Goal: Task Accomplishment & Management: Manage account settings

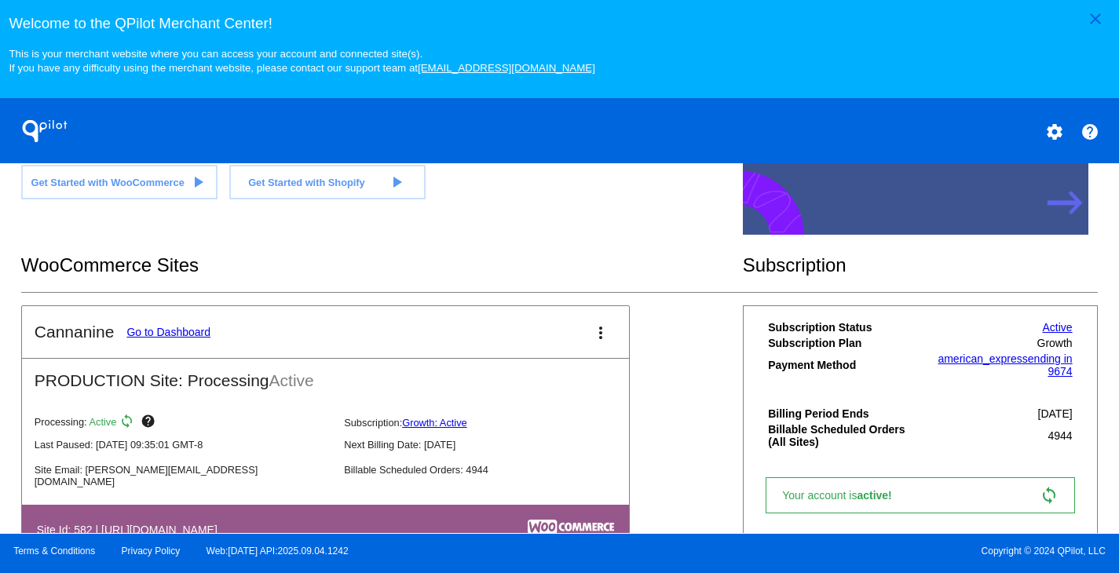
scroll to position [493, 0]
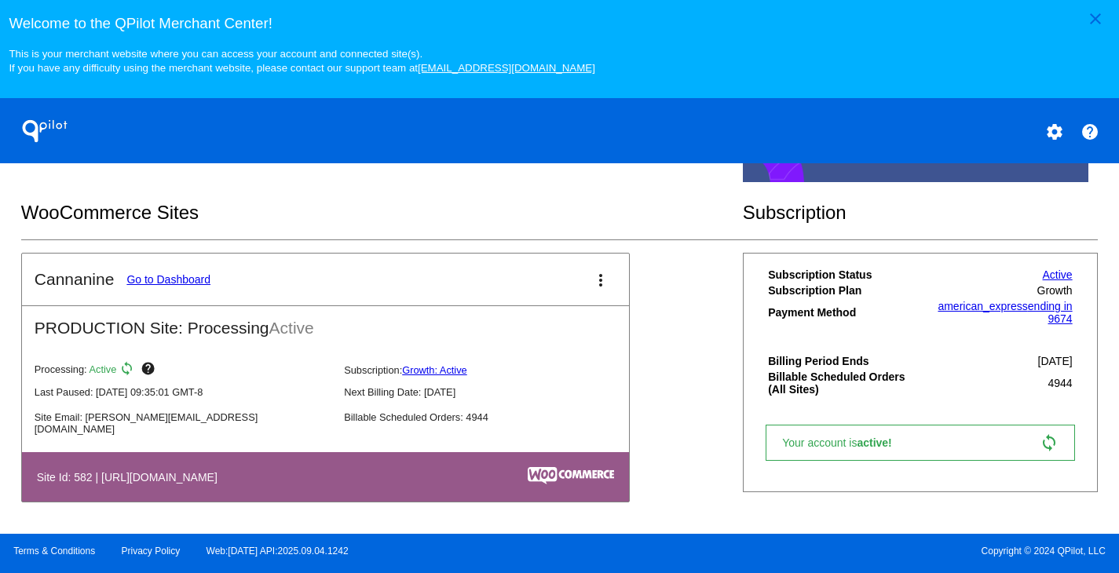
click at [199, 281] on link "Go to Dashboard" at bounding box center [168, 279] width 84 height 13
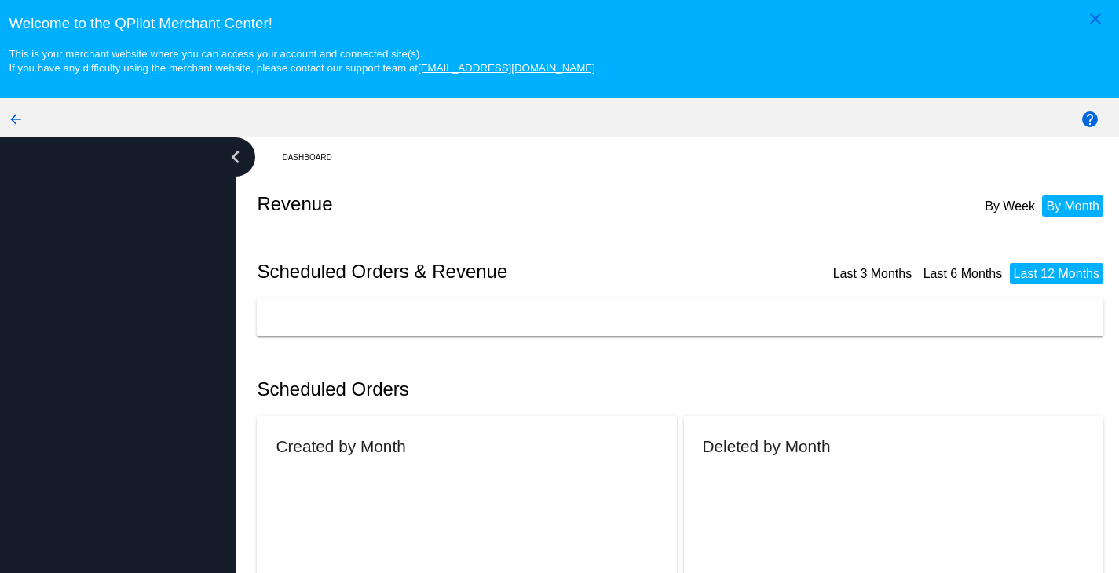
click at [198, 281] on div at bounding box center [118, 384] width 236 height 495
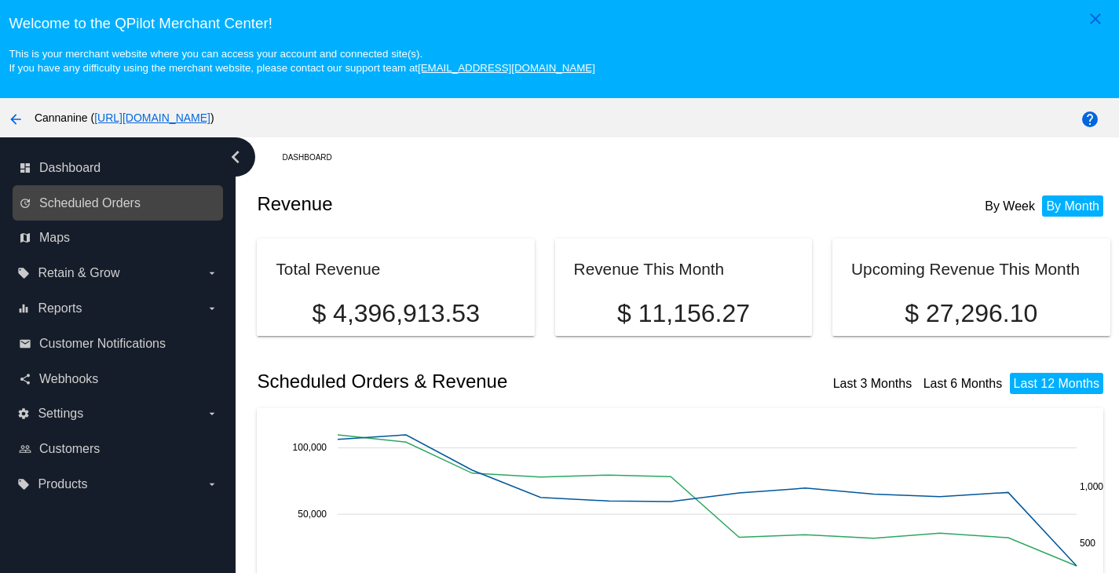
click at [133, 195] on link "update Scheduled Orders" at bounding box center [118, 203] width 199 height 25
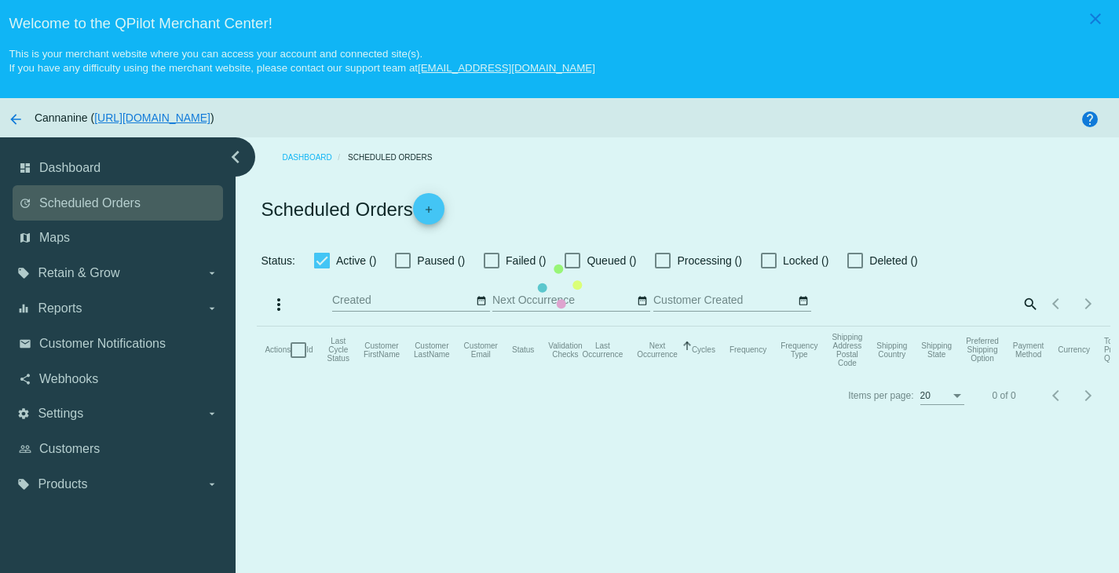
checkbox input "true"
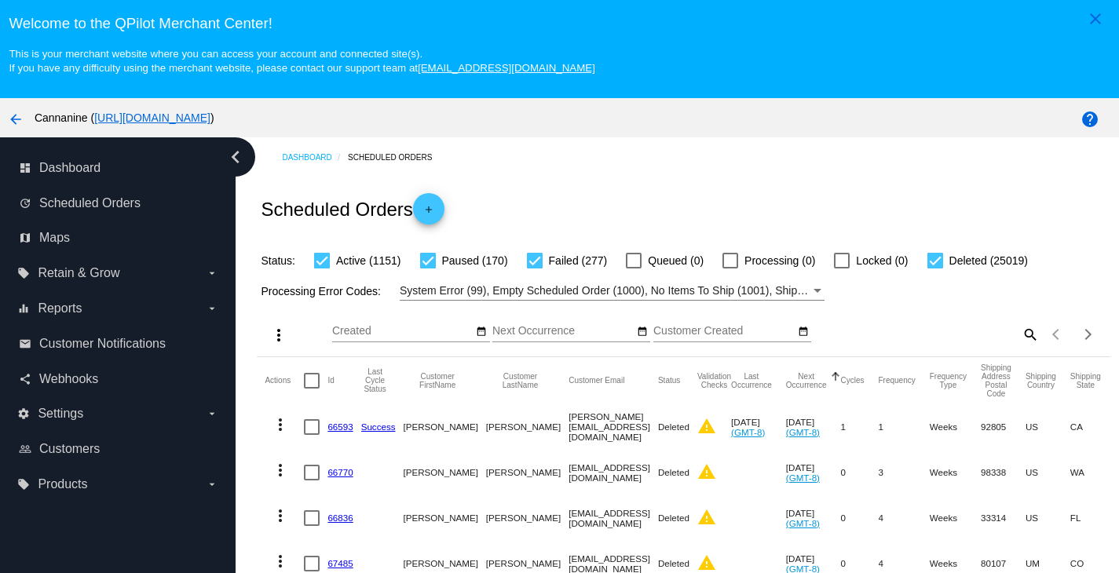
click at [1020, 340] on mat-icon "search" at bounding box center [1029, 334] width 19 height 24
click at [887, 338] on input "Search" at bounding box center [933, 331] width 212 height 13
paste input "[EMAIL_ADDRESS][DOMAIN_NAME]"
type input "[EMAIL_ADDRESS][DOMAIN_NAME]"
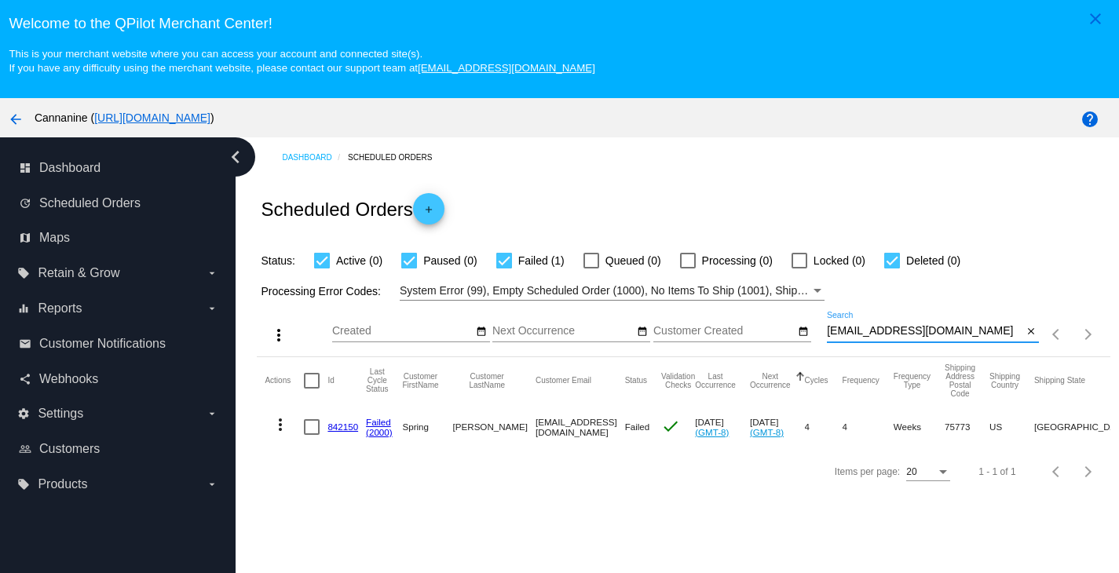
click at [336, 426] on link "842150" at bounding box center [342, 427] width 31 height 10
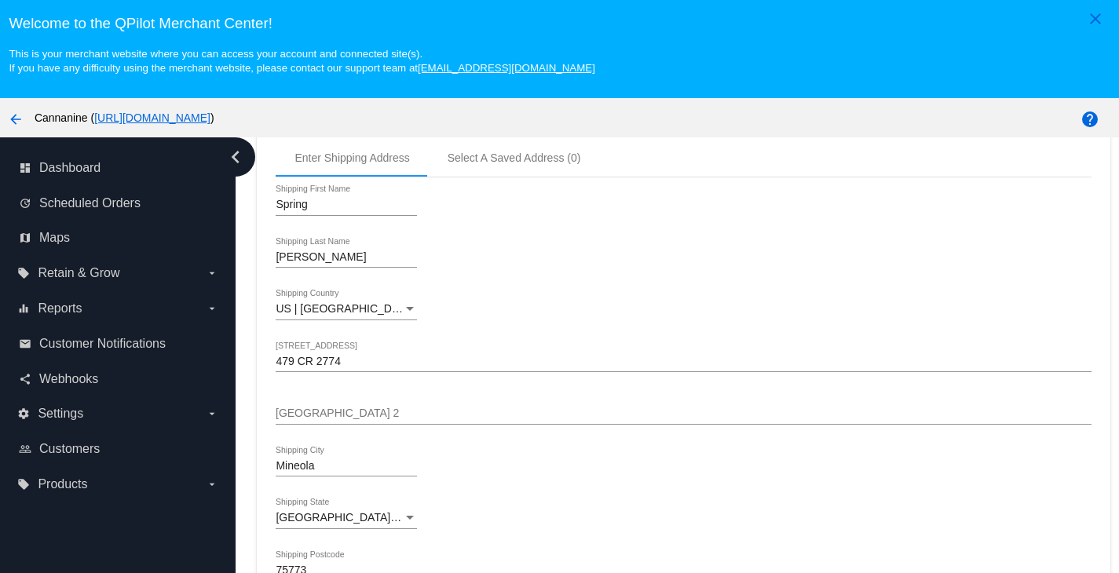
scroll to position [471, 0]
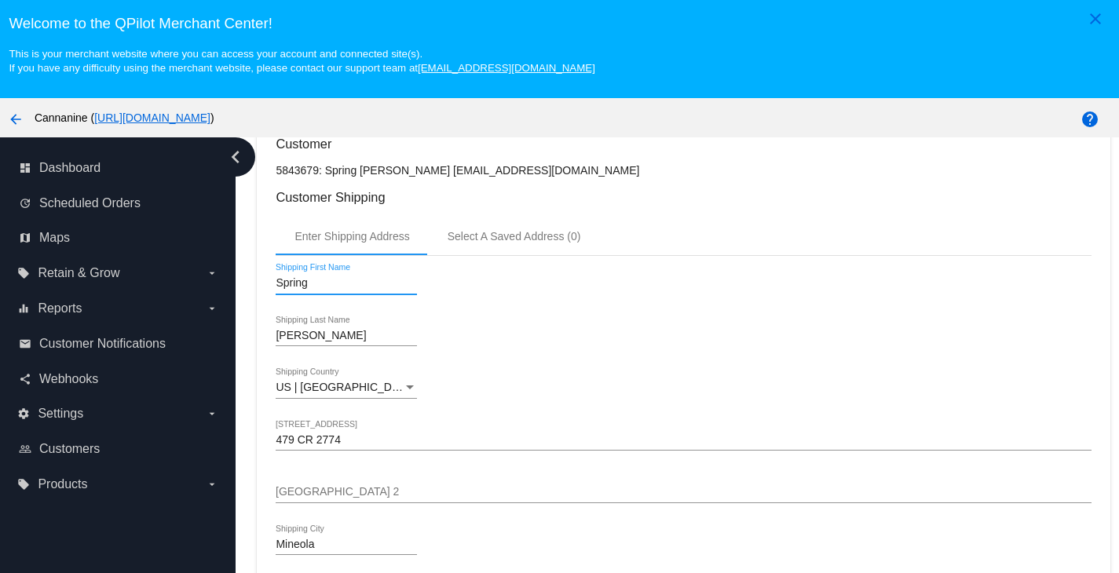
click at [336, 288] on input "Spring" at bounding box center [346, 283] width 141 height 13
type input "Monte"
click at [580, 125] on div "arrow_back Cannanine ( [URL][DOMAIN_NAME] )" at bounding box center [466, 117] width 933 height 31
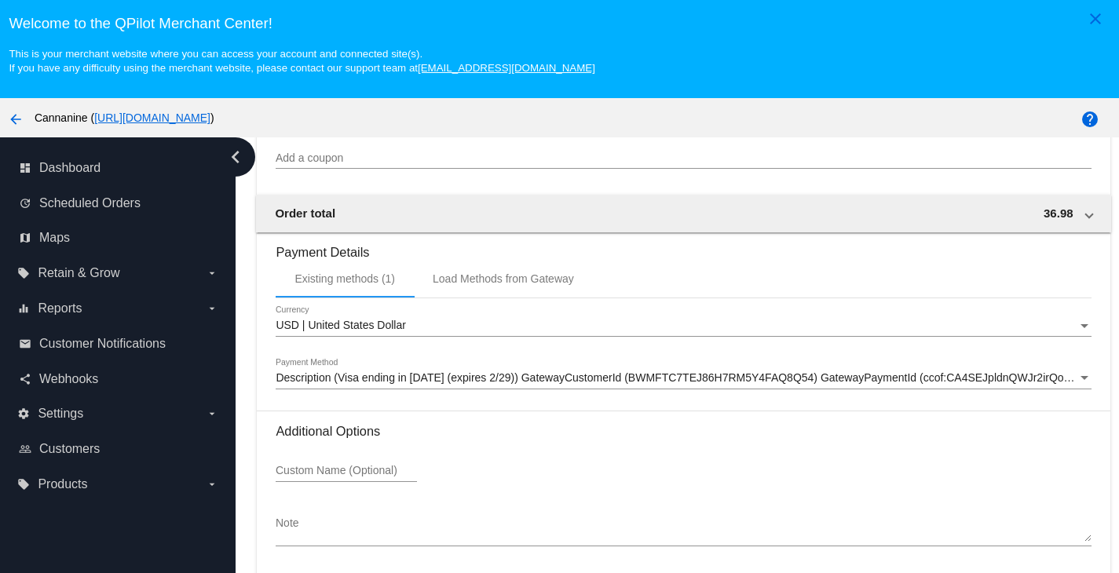
scroll to position [100, 0]
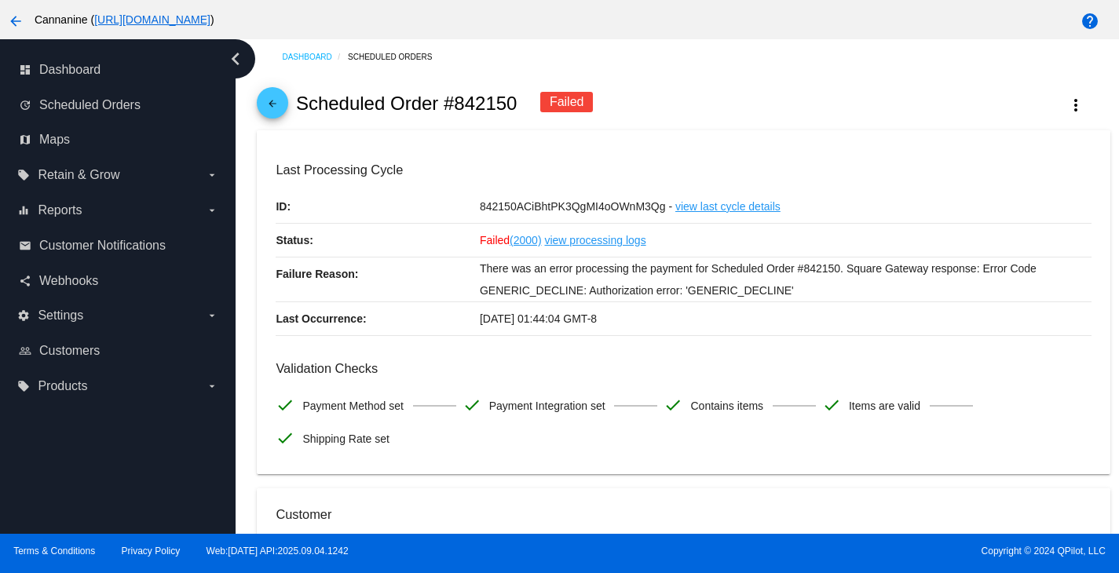
scroll to position [0, 0]
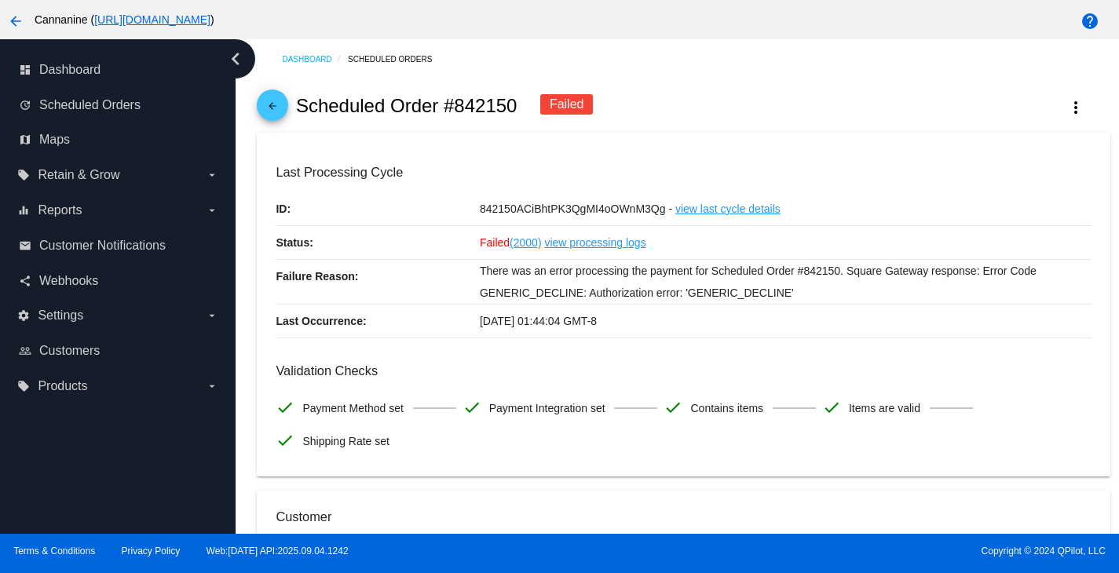
click at [278, 109] on mat-icon "arrow_back" at bounding box center [272, 109] width 19 height 19
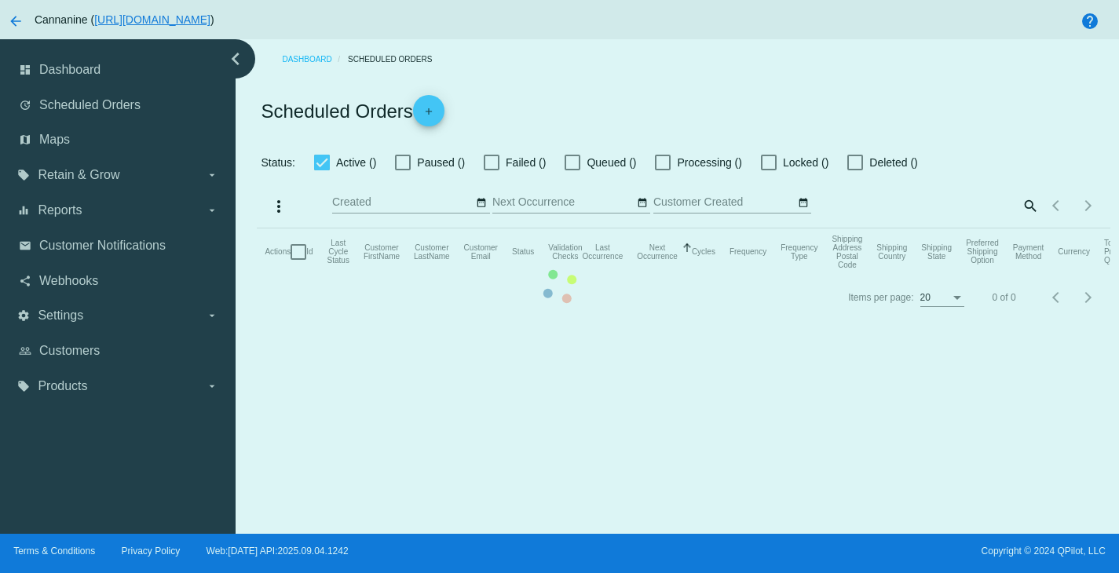
checkbox input "true"
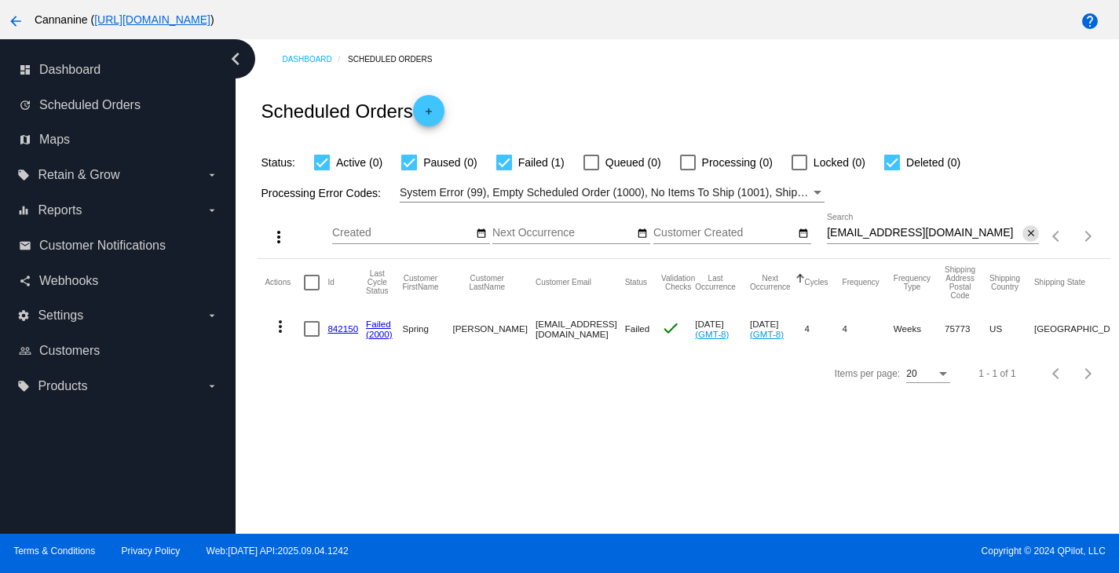
click at [1025, 234] on mat-icon "close" at bounding box center [1030, 234] width 11 height 13
click at [940, 239] on div "search" at bounding box center [933, 236] width 212 height 24
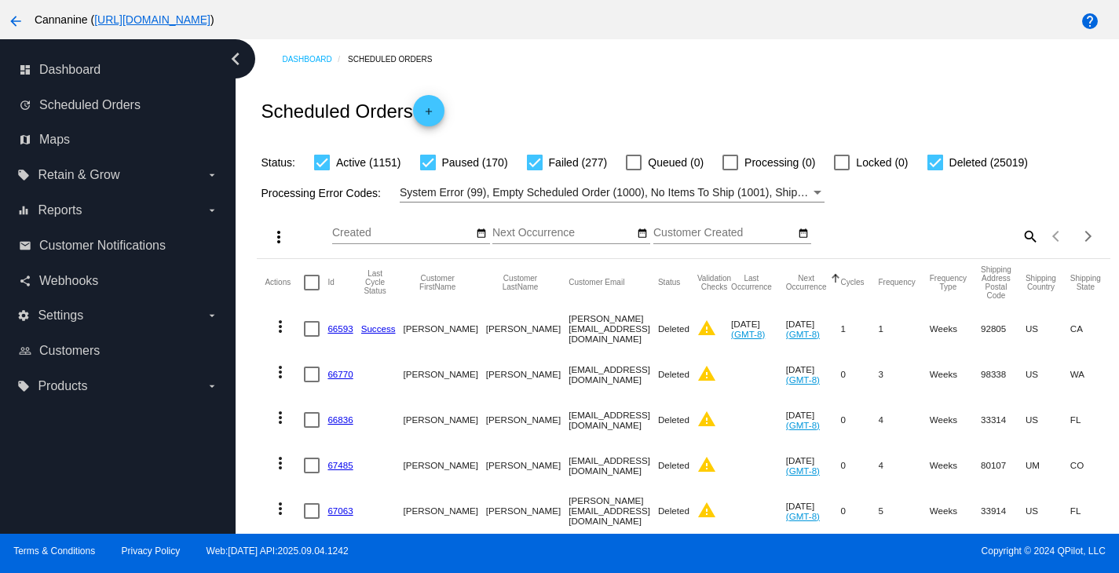
click at [1020, 236] on mat-icon "search" at bounding box center [1029, 236] width 19 height 24
click at [930, 233] on input "Search" at bounding box center [933, 233] width 212 height 13
paste input "[EMAIL_ADDRESS][DOMAIN_NAME]"
type input "[EMAIL_ADDRESS][DOMAIN_NAME]"
